Goal: Use online tool/utility: Utilize a website feature to perform a specific function

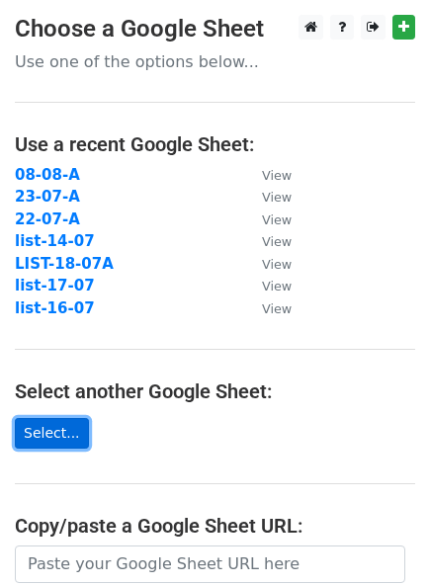
click at [56, 440] on link "Select..." at bounding box center [52, 433] width 74 height 31
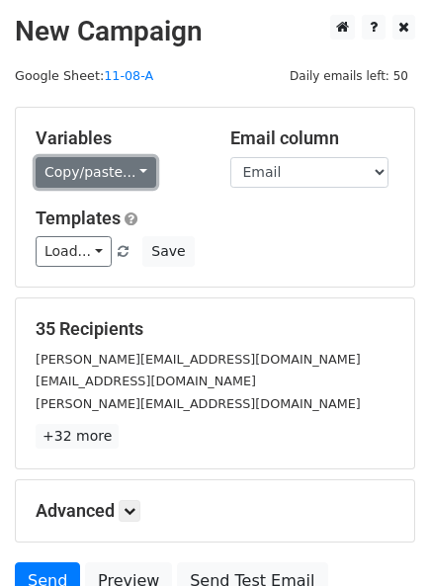
click at [68, 160] on link "Copy/paste..." at bounding box center [96, 172] width 121 height 31
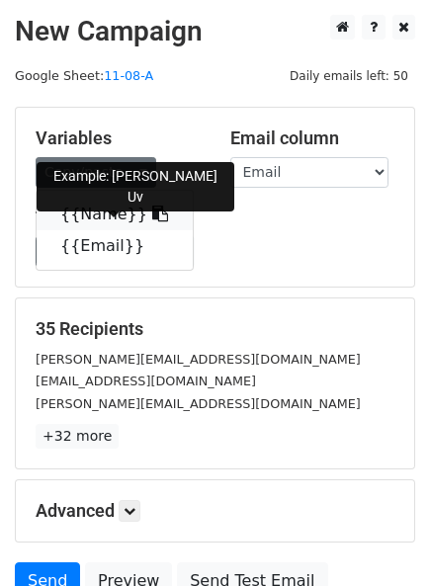
click at [85, 218] on link "{{Name}}" at bounding box center [115, 215] width 156 height 32
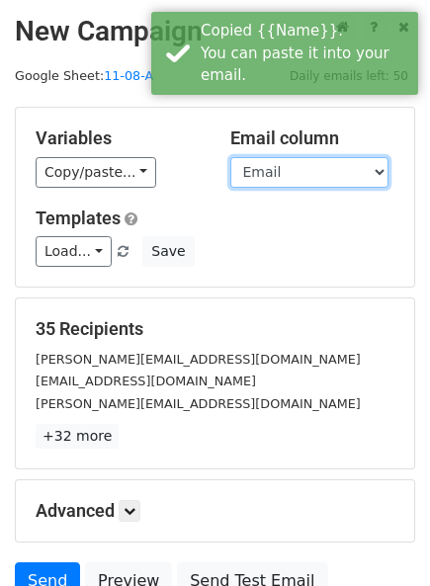
click at [271, 166] on select "Name Email" at bounding box center [309, 172] width 158 height 31
click at [230, 157] on select "Name Email" at bounding box center [309, 172] width 158 height 31
